Goal: Task Accomplishment & Management: Manage account settings

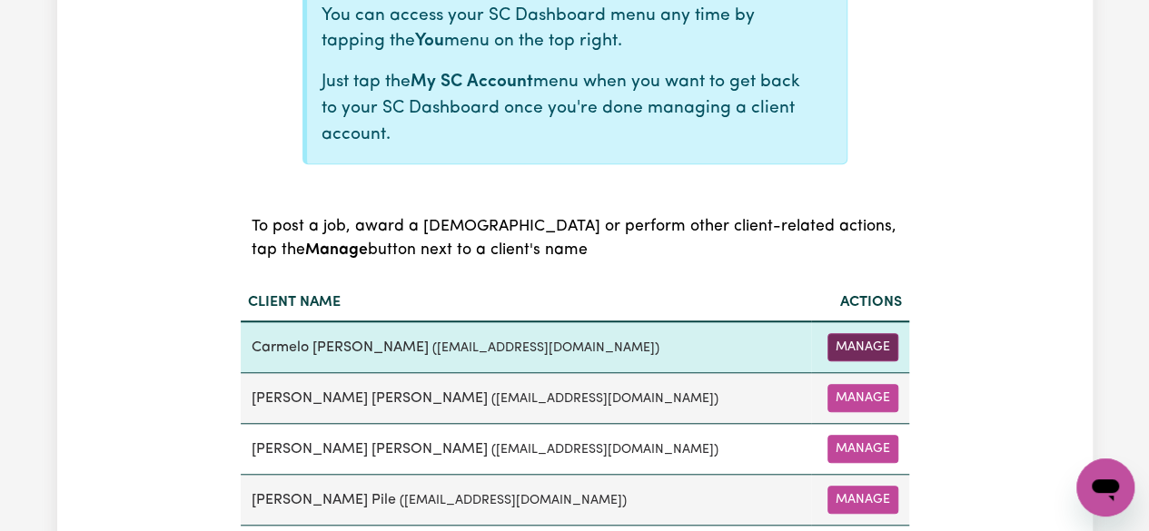
click at [870, 349] on button "Manage" at bounding box center [863, 347] width 71 height 28
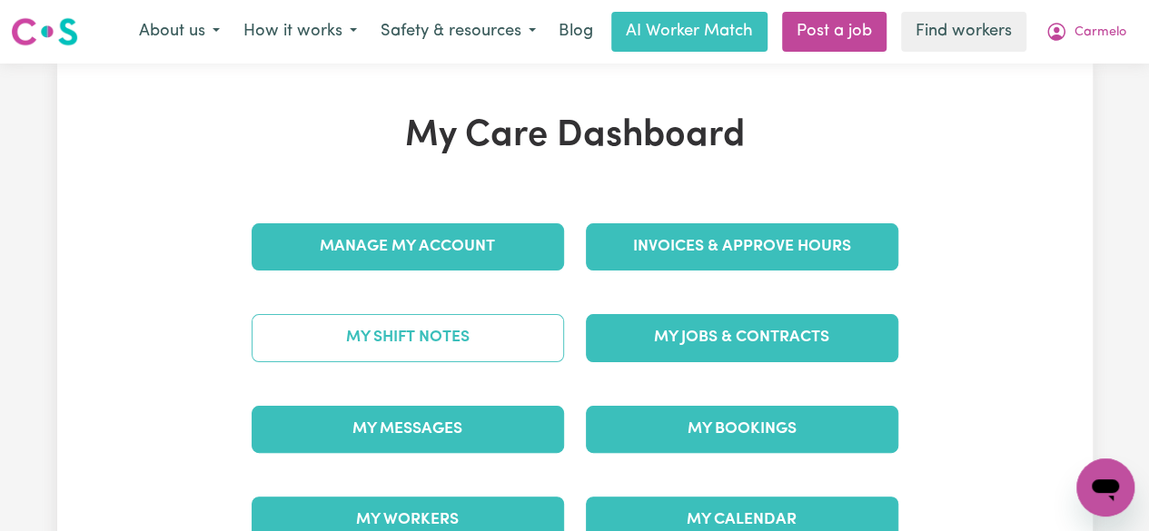
click at [409, 342] on link "My Shift Notes" at bounding box center [408, 337] width 312 height 47
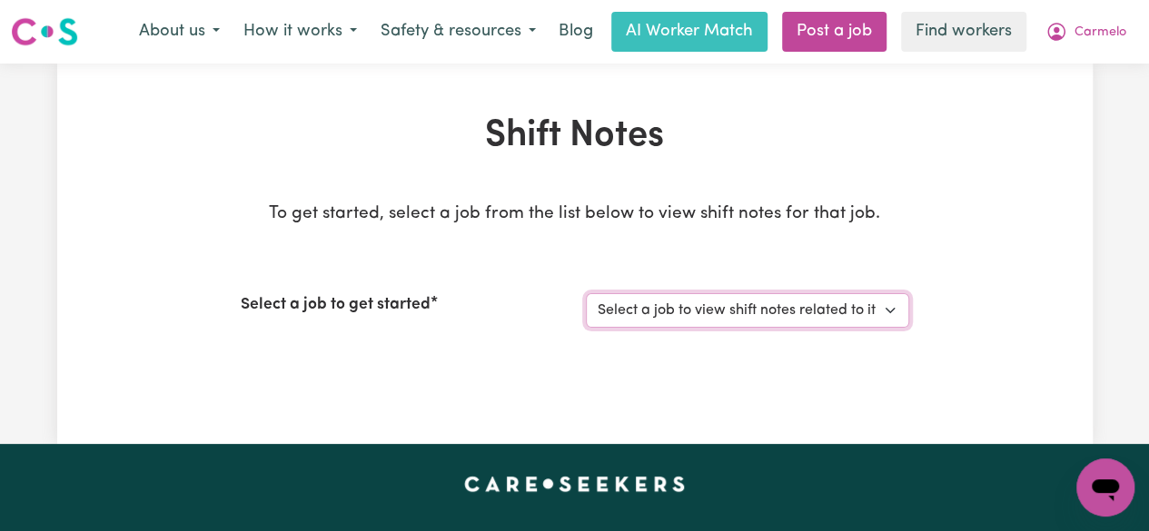
click at [891, 310] on select "Select a job to view shift notes related to it... Support Worker Needed For Soc…" at bounding box center [747, 310] width 323 height 35
select select "9053"
click at [586, 293] on select "Select a job to view shift notes related to it... Support Worker Needed For Soc…" at bounding box center [747, 310] width 323 height 35
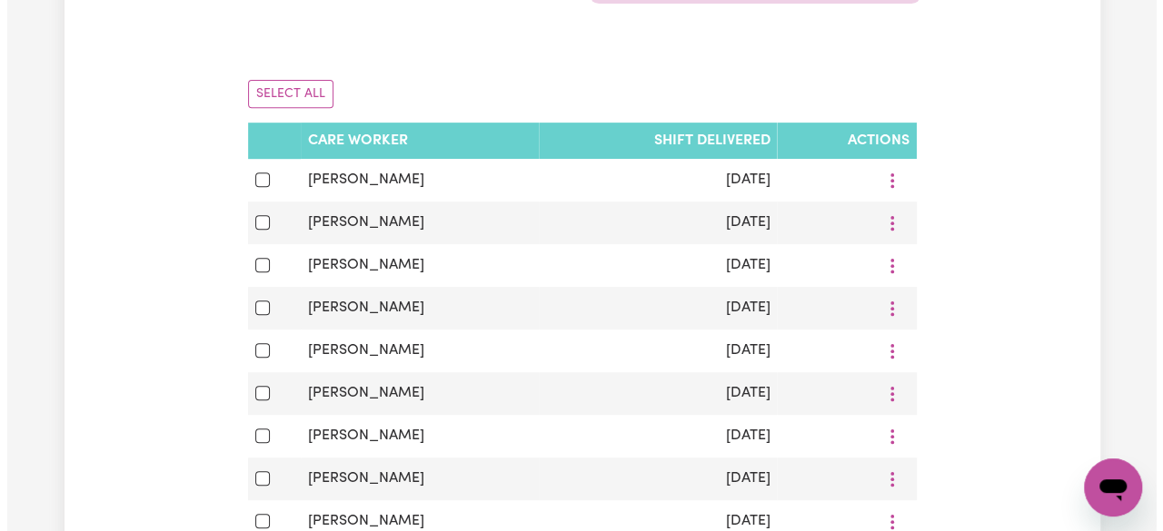
scroll to position [371, 0]
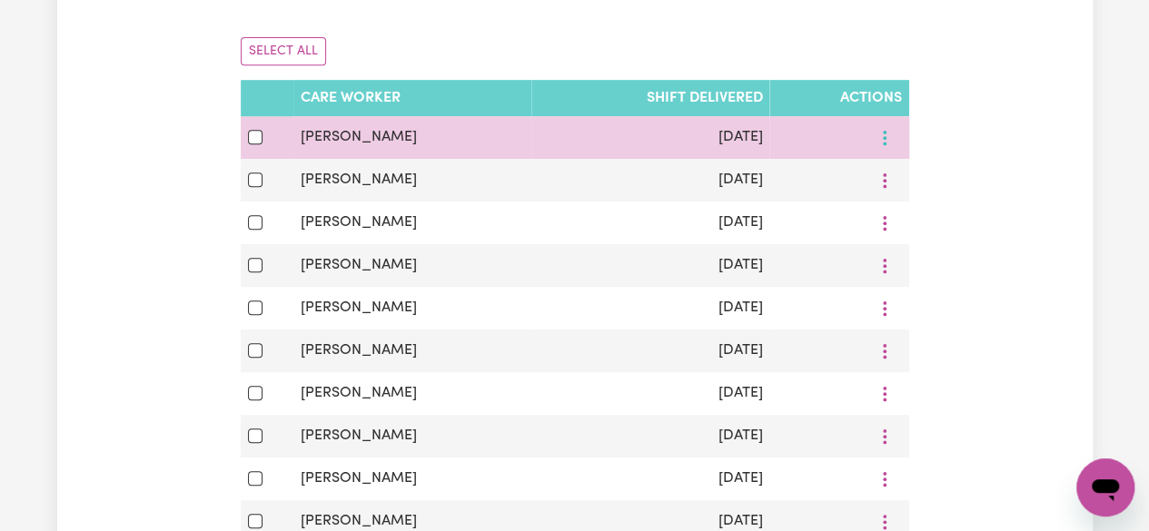
click at [887, 126] on button "More options" at bounding box center [885, 138] width 35 height 28
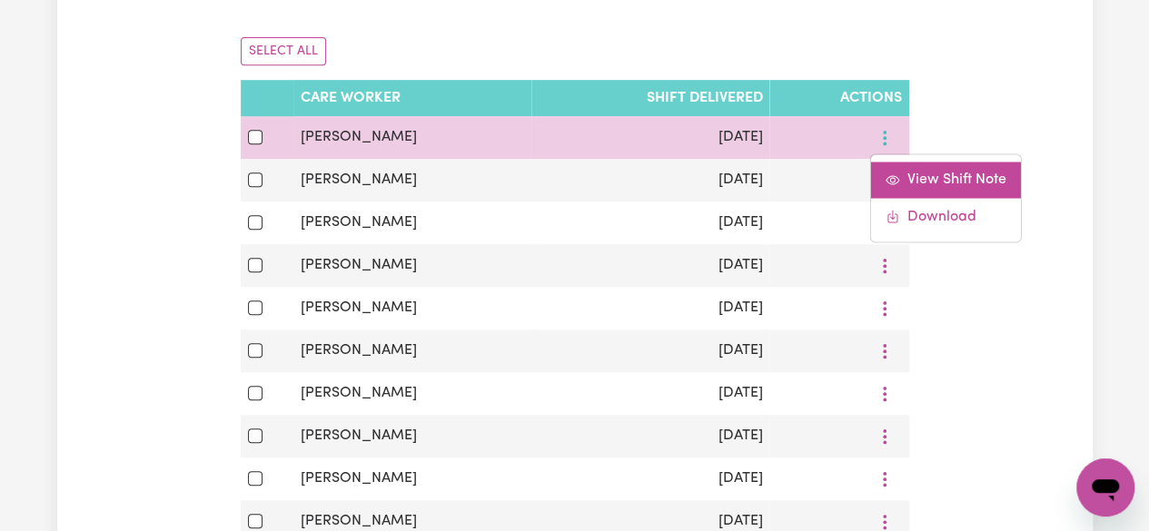
click at [907, 180] on span "View Shift Note" at bounding box center [956, 180] width 99 height 15
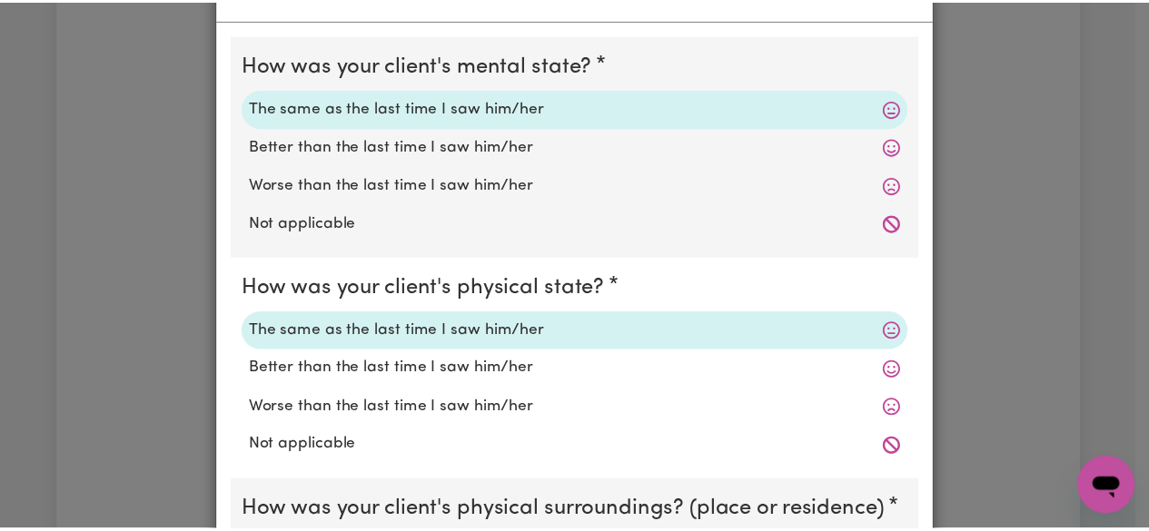
scroll to position [0, 0]
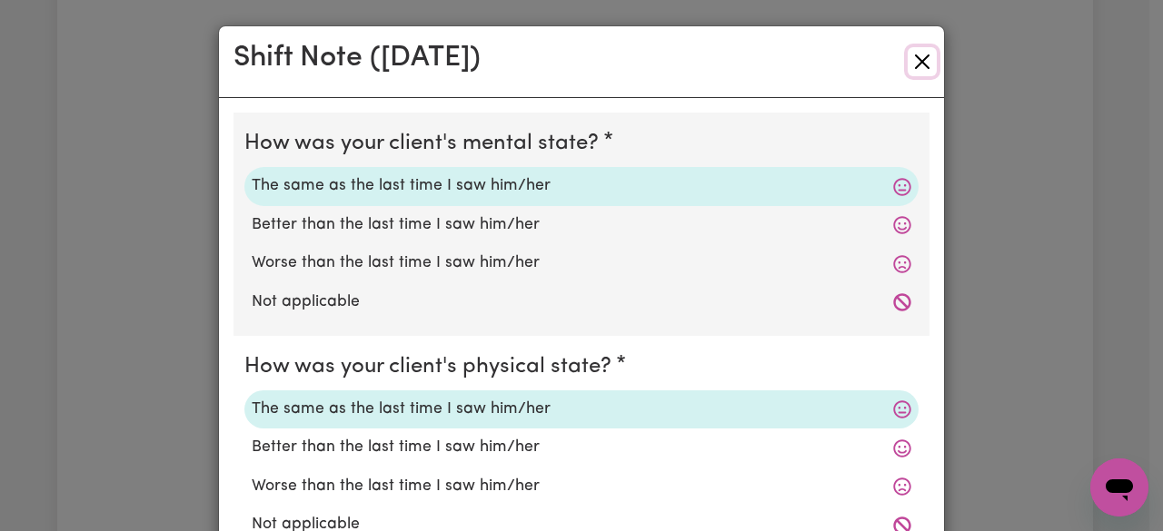
click at [907, 59] on button "Close" at bounding box center [921, 61] width 29 height 29
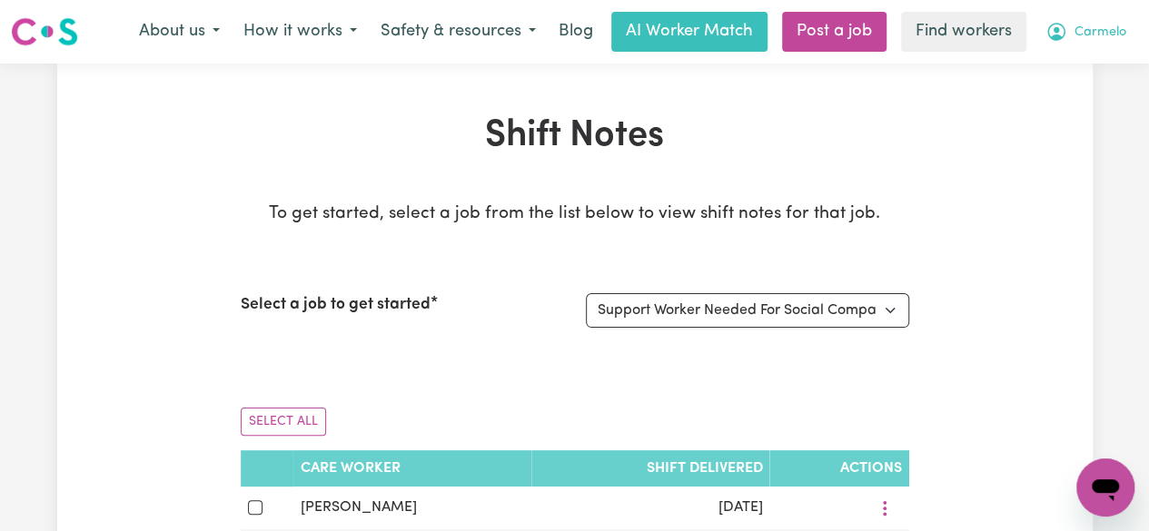
click at [1101, 31] on span "Carmelo" at bounding box center [1101, 33] width 52 height 20
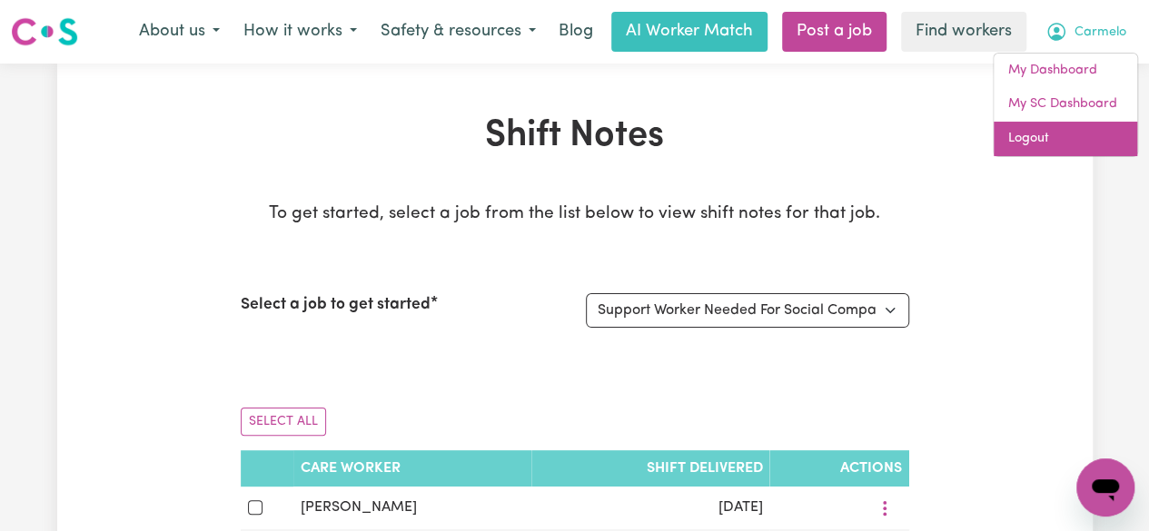
click at [1041, 139] on link "Logout" at bounding box center [1066, 139] width 144 height 35
